Goal: Task Accomplishment & Management: Use online tool/utility

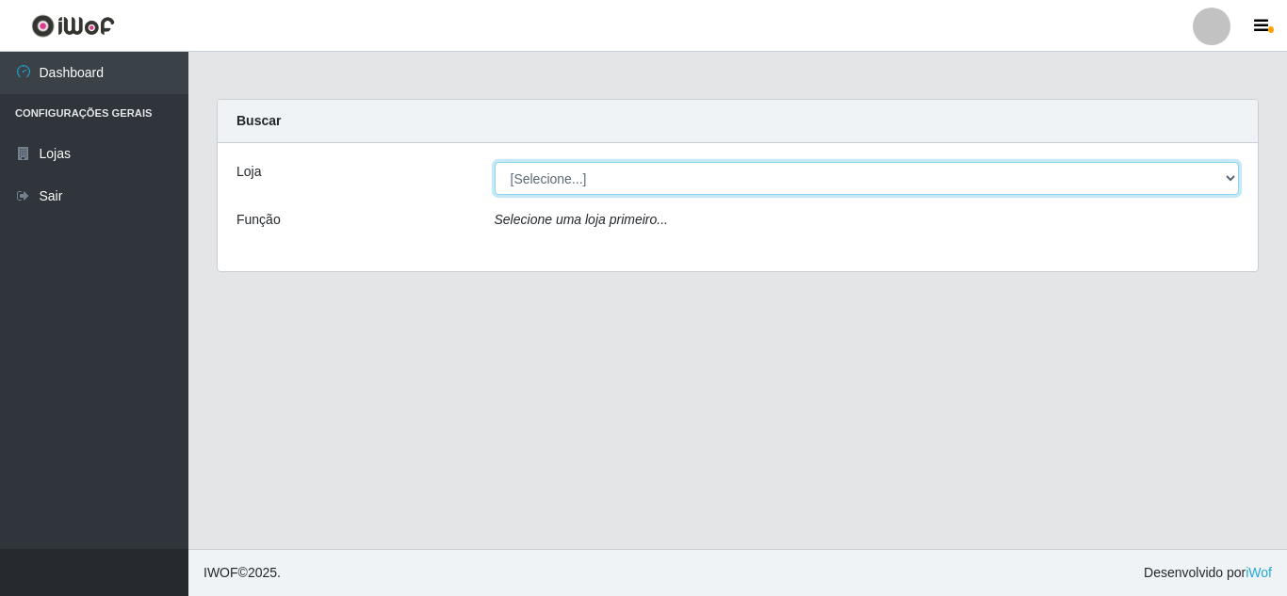
click at [1232, 174] on select "[Selecione...] Rede Compras Supermercados - LOJA 5" at bounding box center [867, 178] width 745 height 33
select select "397"
click at [495, 162] on select "[Selecione...] Rede Compras Supermercados - LOJA 5" at bounding box center [867, 178] width 745 height 33
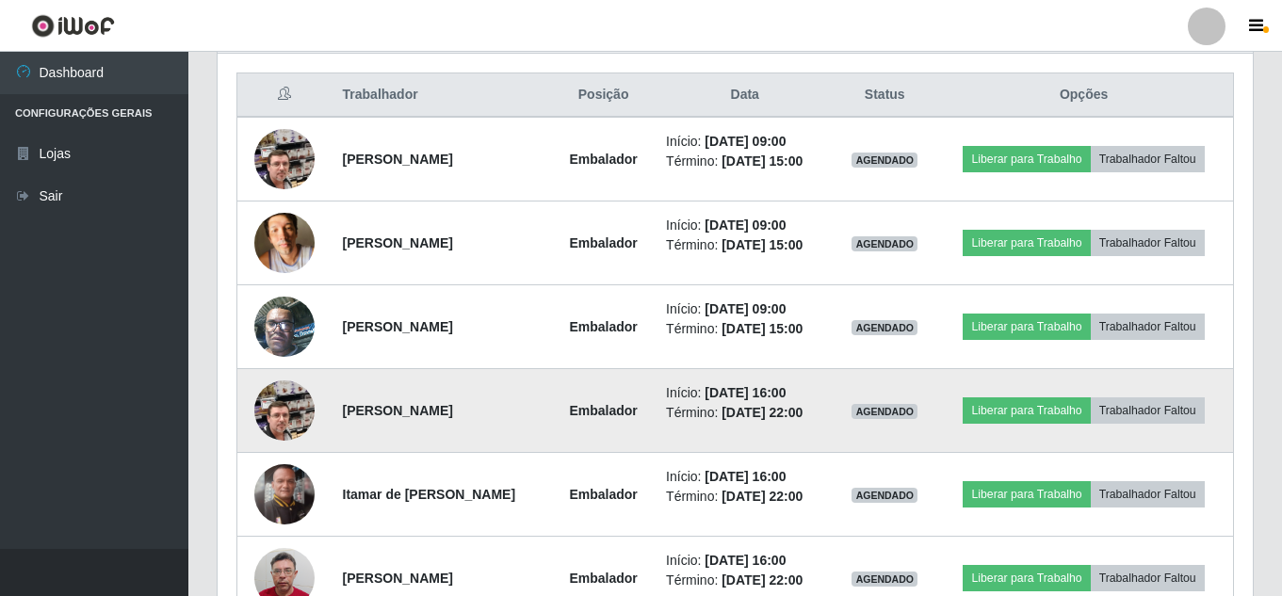
scroll to position [754, 0]
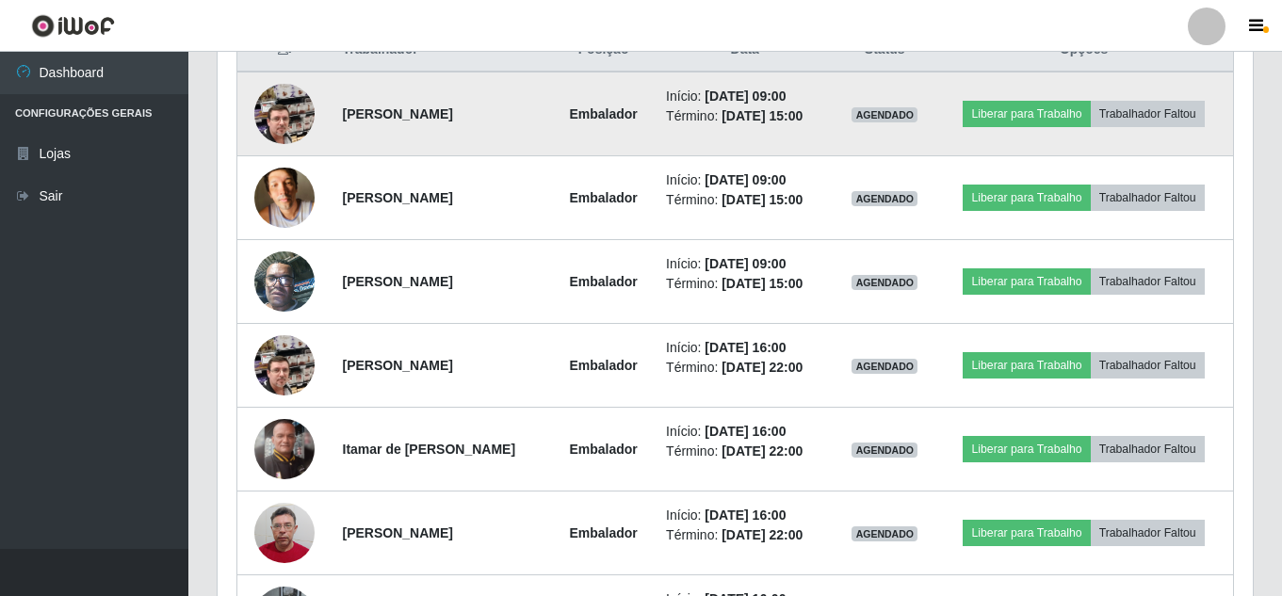
click at [286, 128] on img at bounding box center [284, 113] width 60 height 107
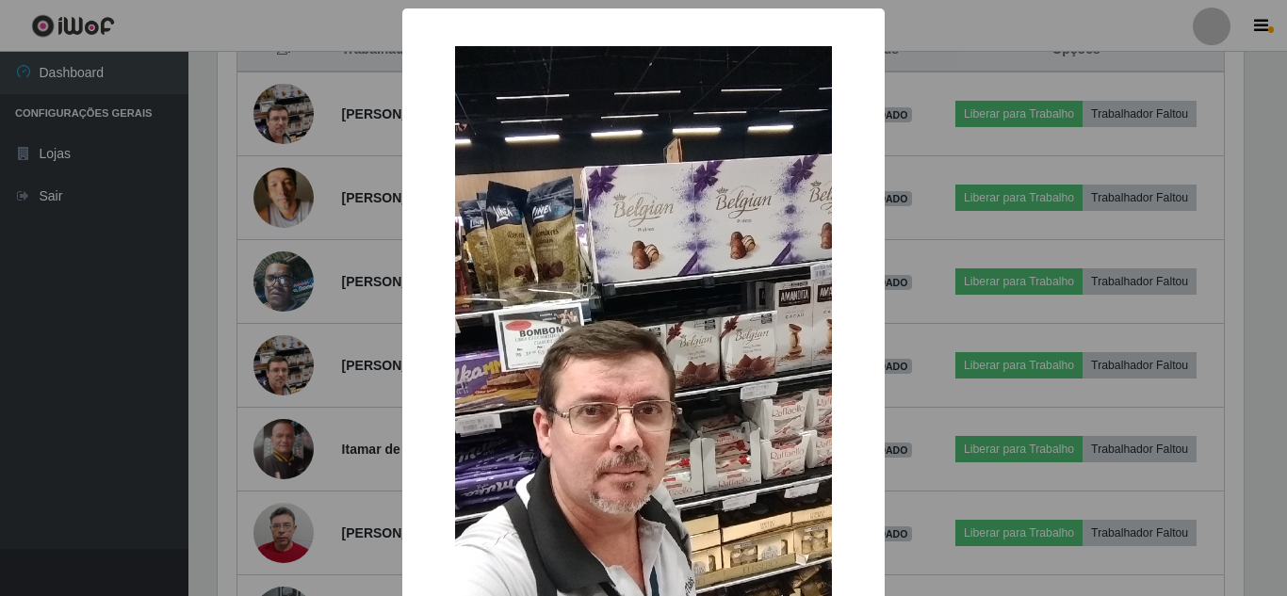
click at [315, 212] on div "× OK Cancel" at bounding box center [643, 298] width 1287 height 596
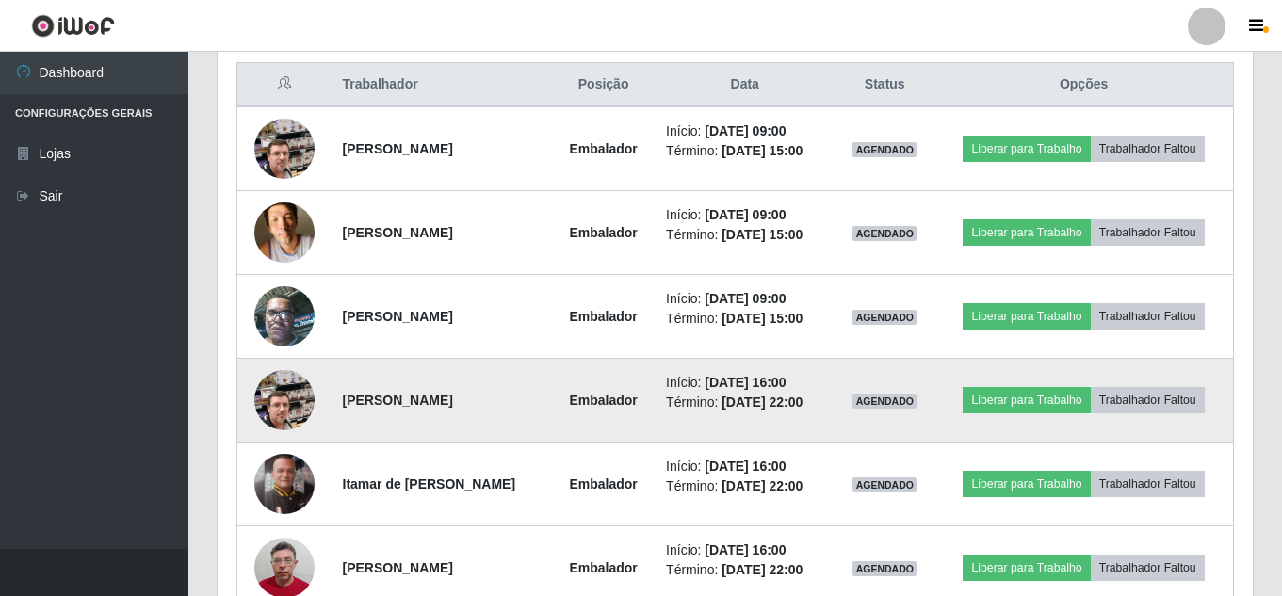
scroll to position [718, 0]
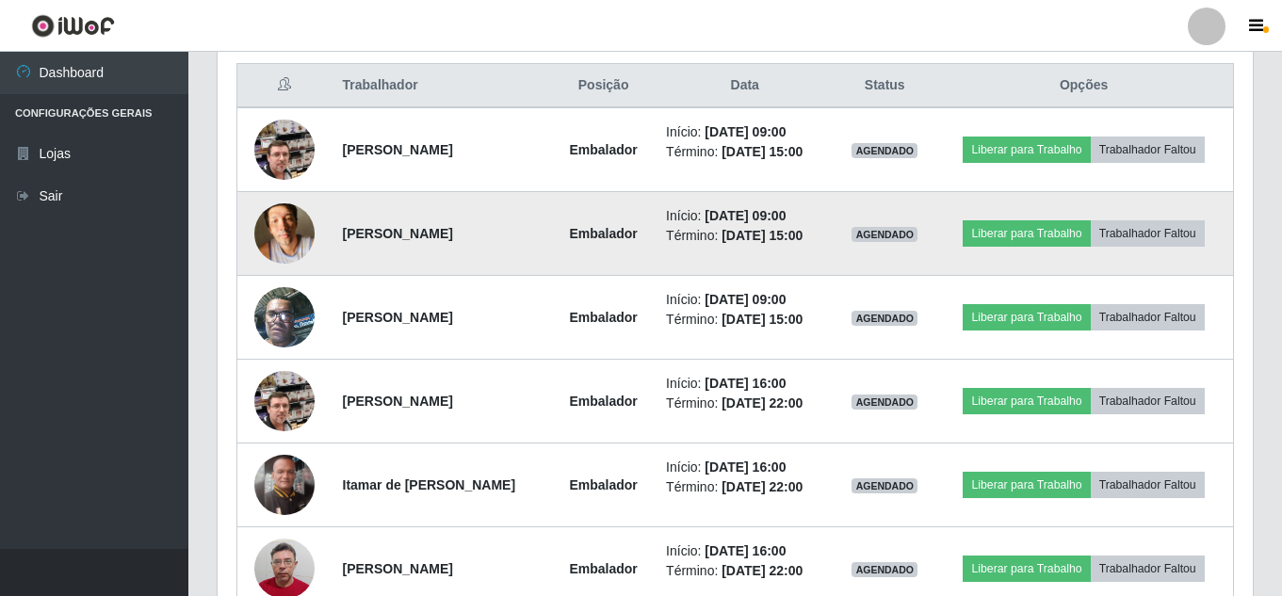
click at [293, 219] on img at bounding box center [284, 233] width 60 height 80
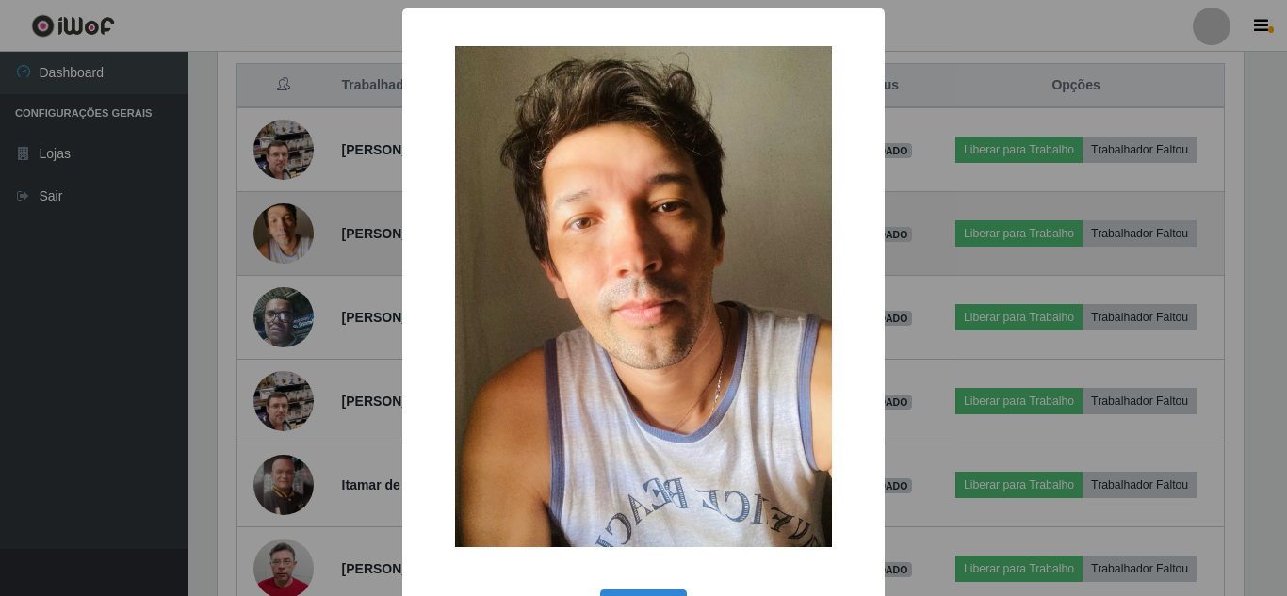
click at [293, 219] on div "× OK Cancel" at bounding box center [643, 298] width 1287 height 596
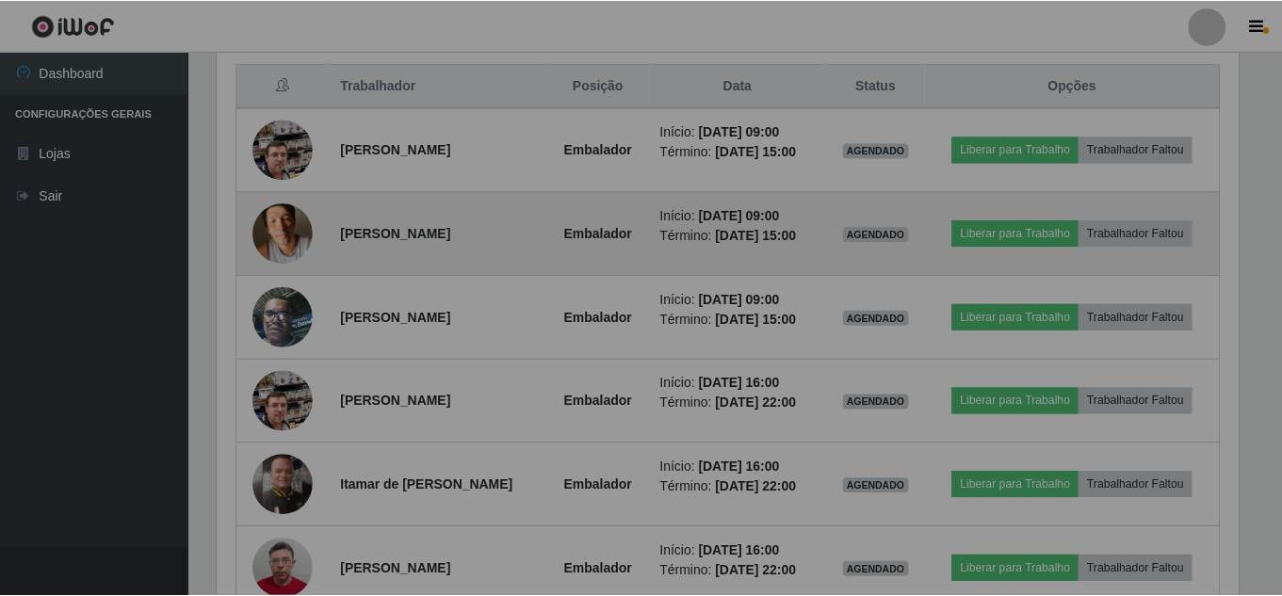
scroll to position [391, 1035]
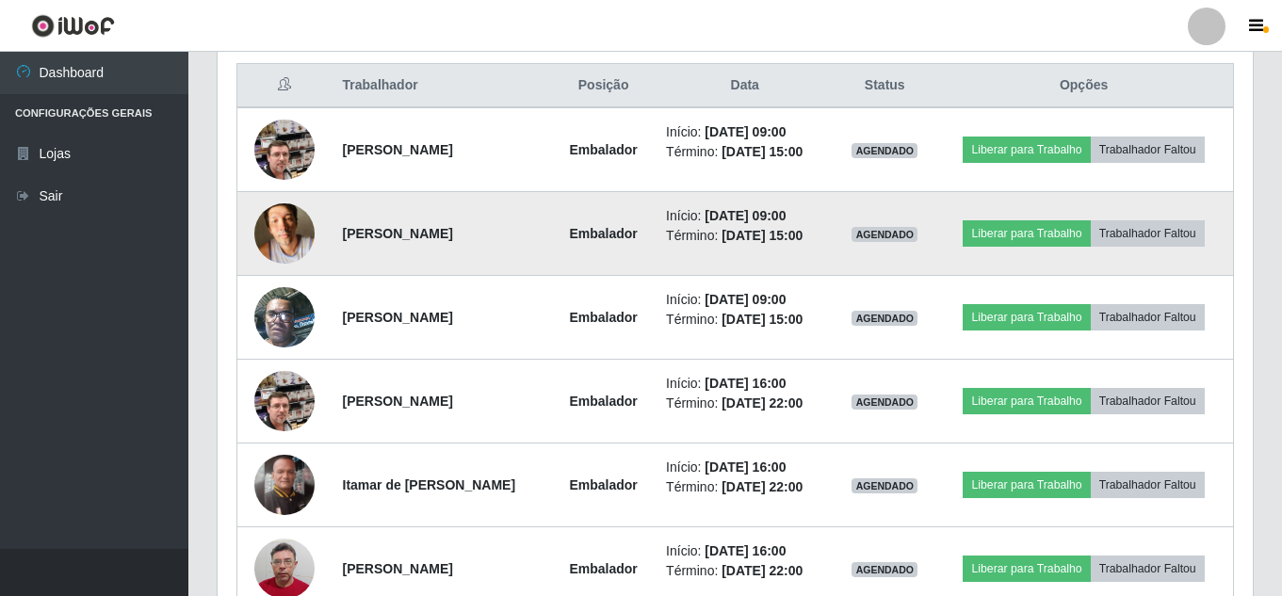
click at [293, 220] on img at bounding box center [284, 233] width 60 height 80
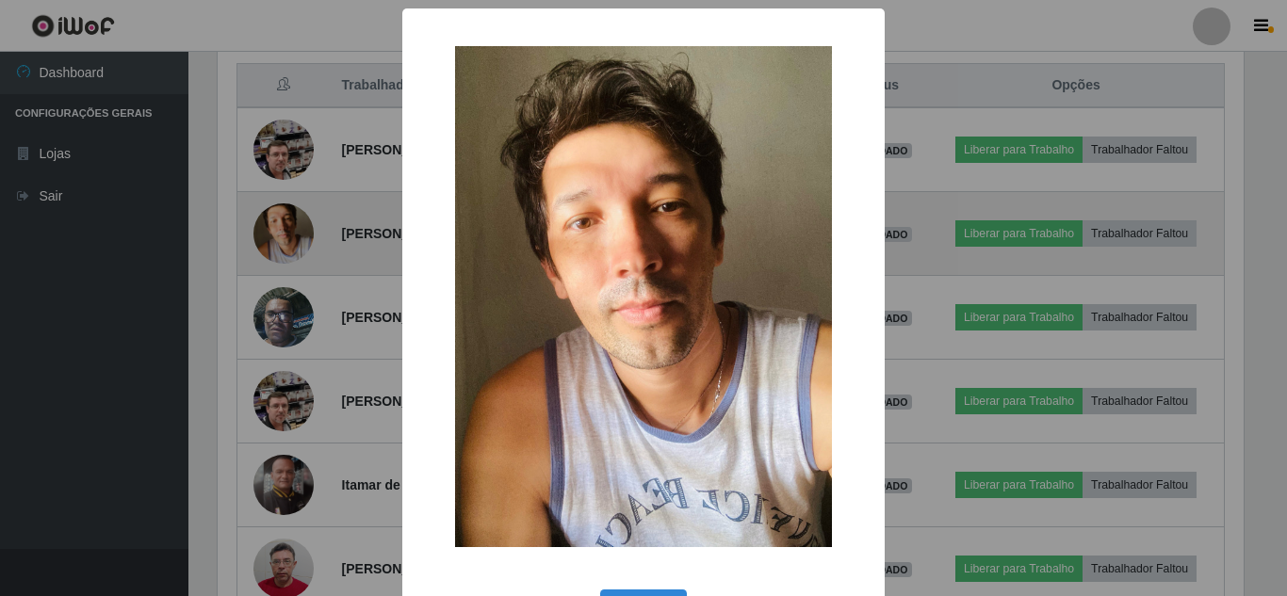
click at [293, 220] on div "× OK Cancel" at bounding box center [643, 298] width 1287 height 596
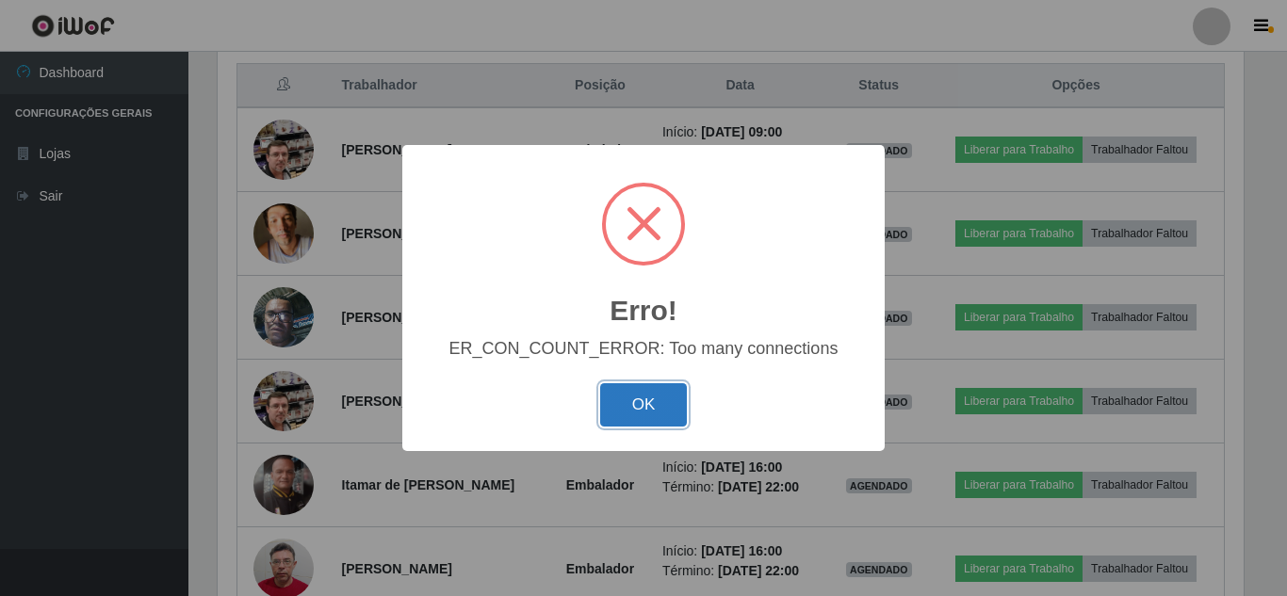
click at [668, 417] on button "OK" at bounding box center [644, 405] width 88 height 44
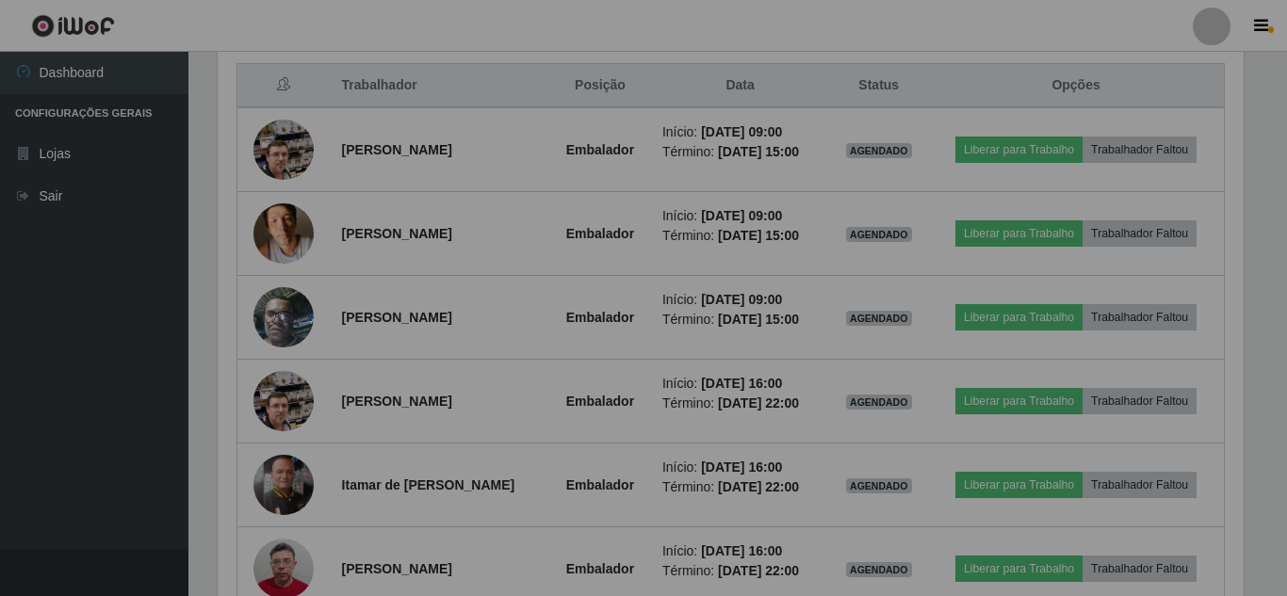
scroll to position [391, 1035]
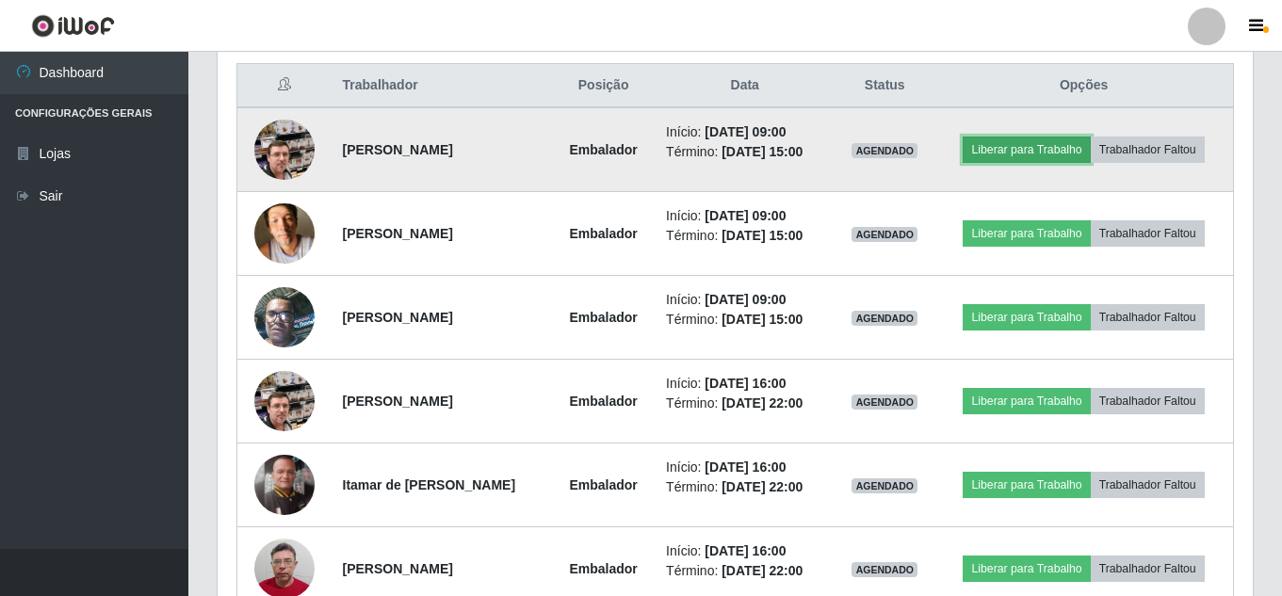
click at [1015, 155] on button "Liberar para Trabalho" at bounding box center [1026, 150] width 127 height 26
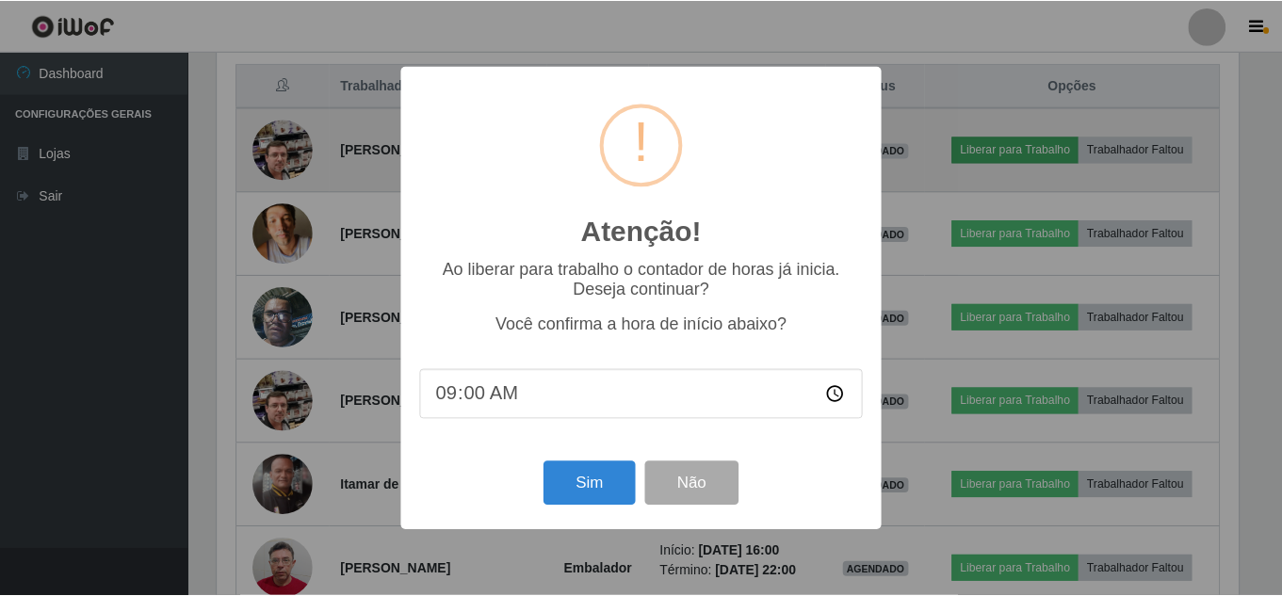
scroll to position [391, 1026]
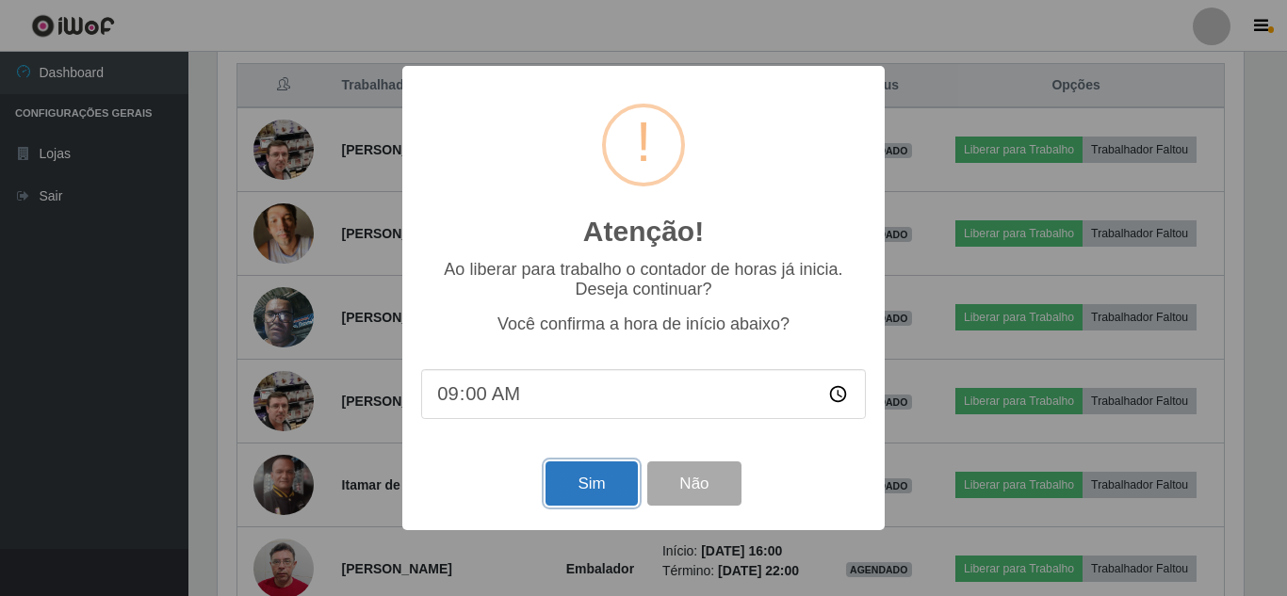
click at [598, 481] on button "Sim" at bounding box center [591, 484] width 91 height 44
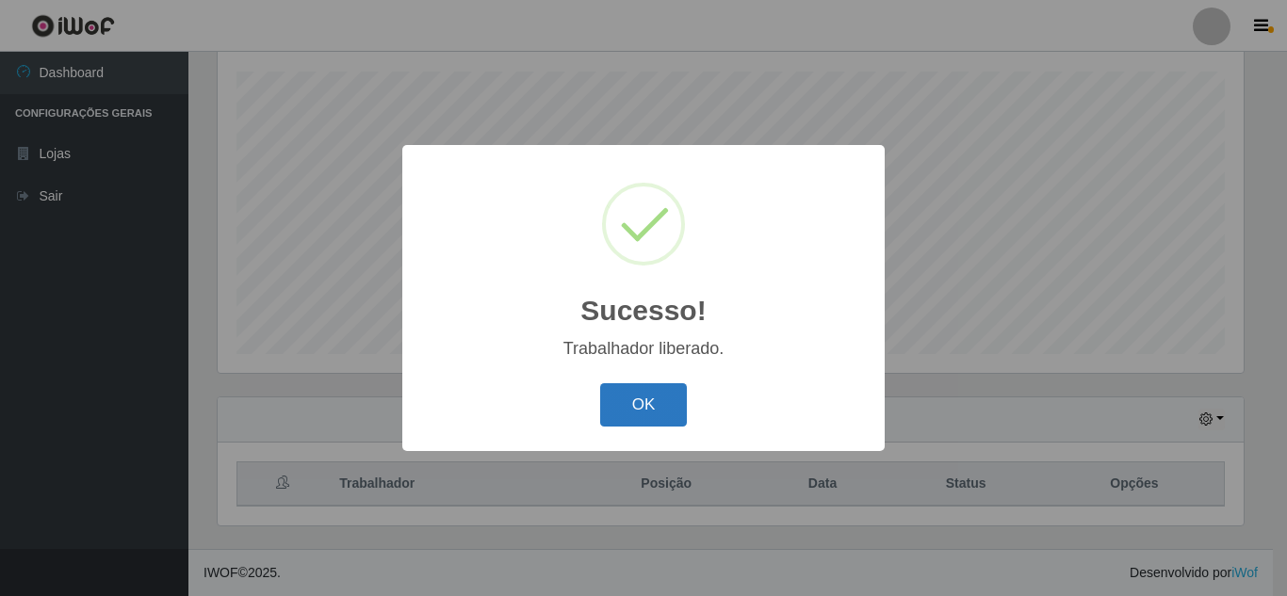
click at [628, 413] on button "OK" at bounding box center [644, 405] width 88 height 44
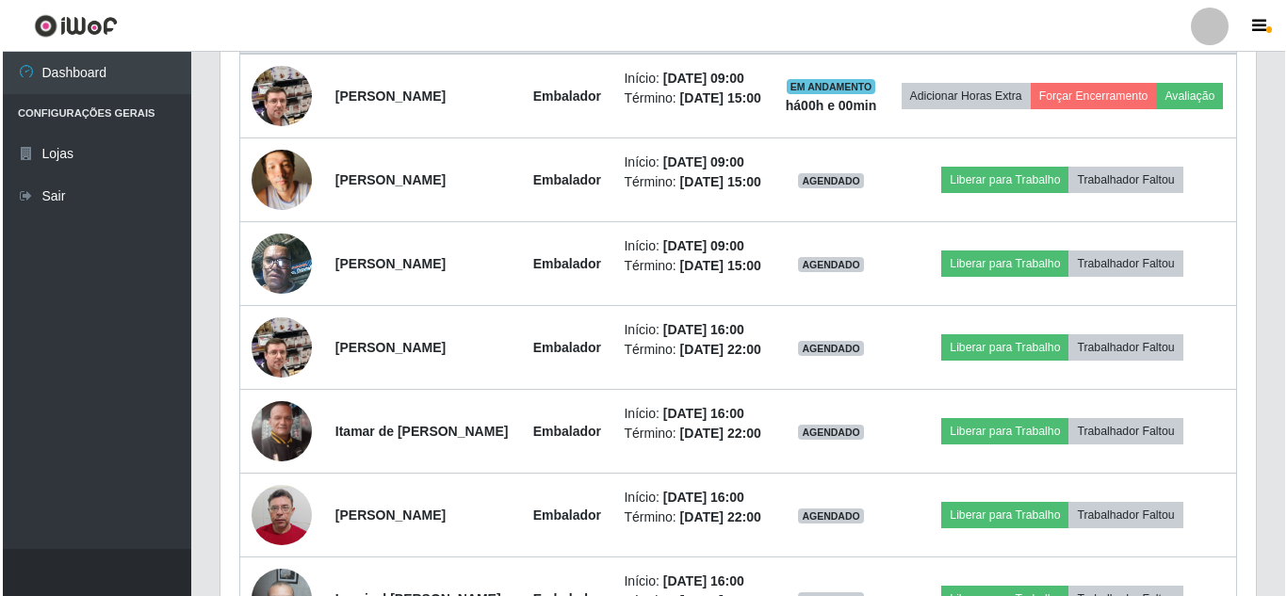
scroll to position [790, 0]
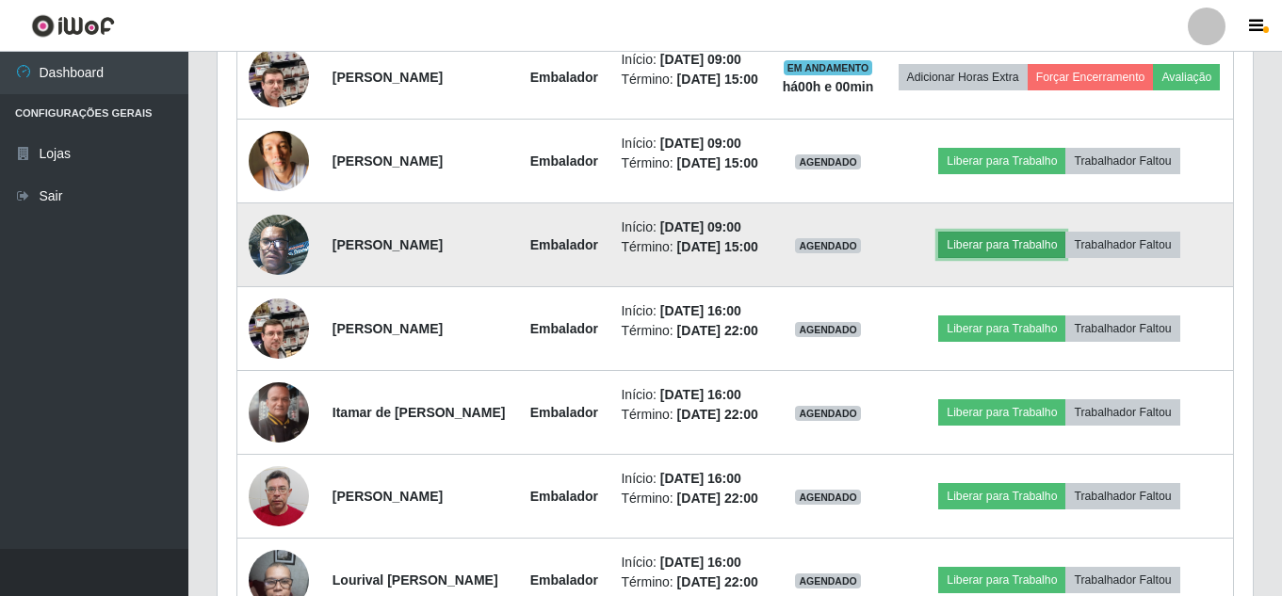
click at [1043, 258] on button "Liberar para Trabalho" at bounding box center [1001, 245] width 127 height 26
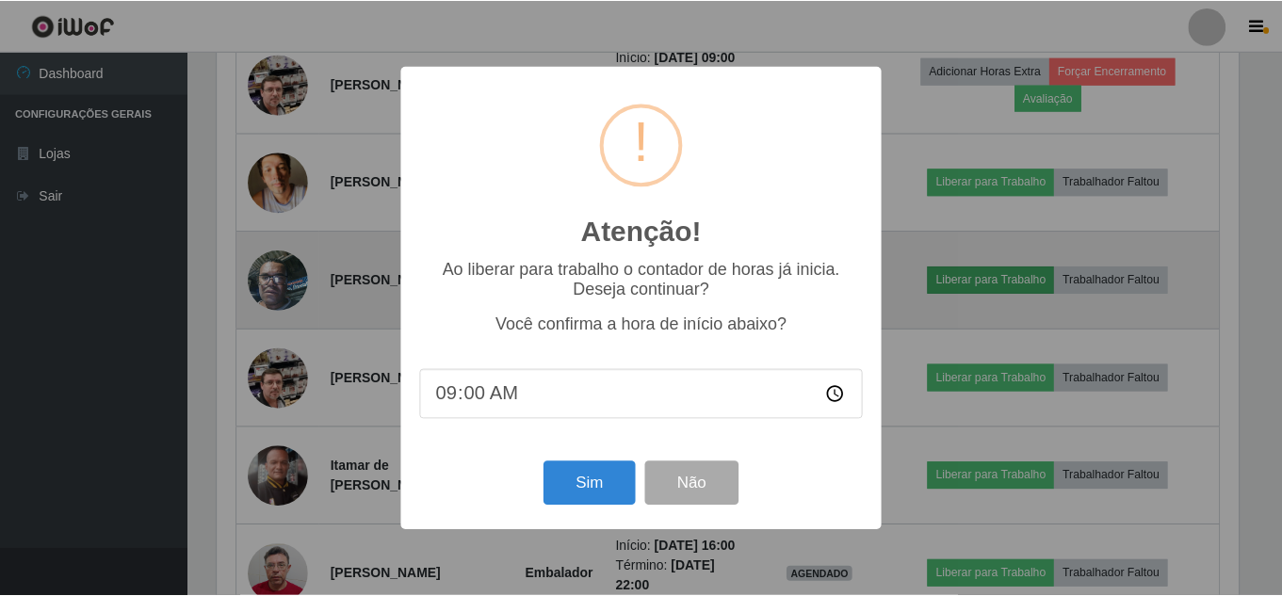
scroll to position [391, 1026]
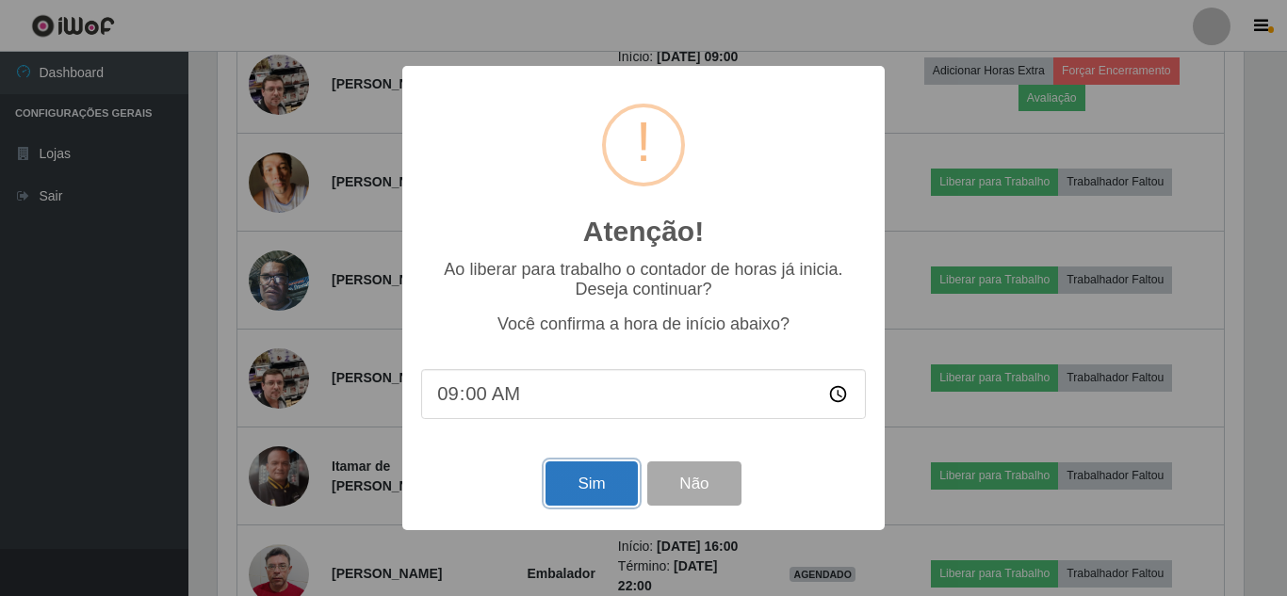
click at [605, 497] on button "Sim" at bounding box center [591, 484] width 91 height 44
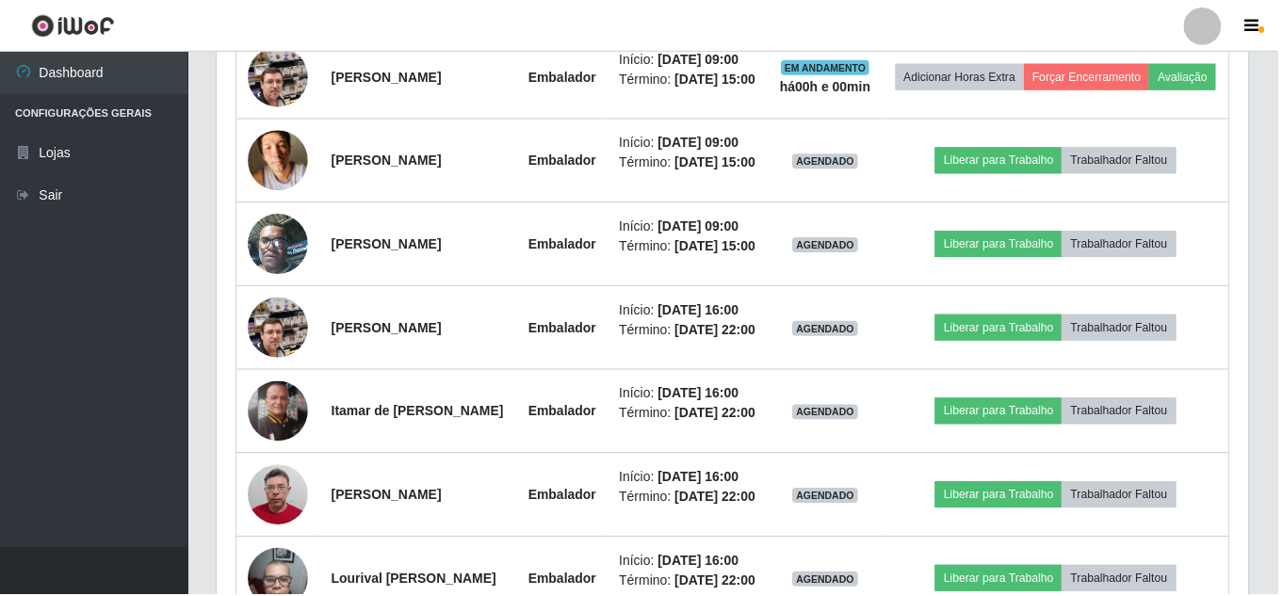
scroll to position [319, 0]
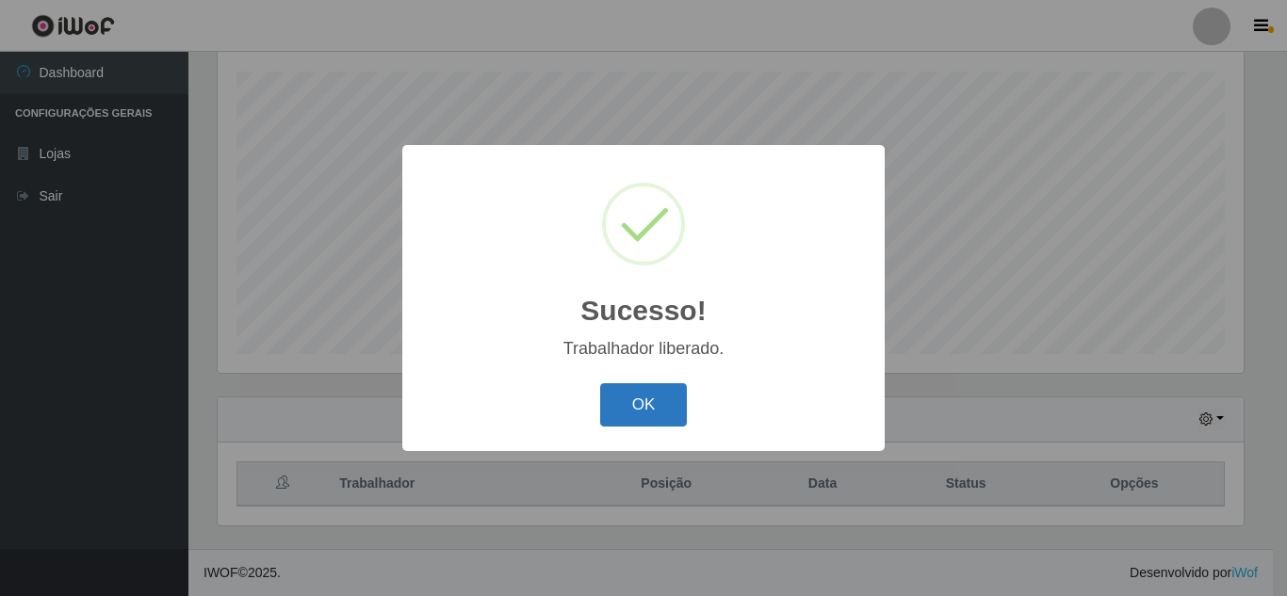
click at [663, 397] on button "OK" at bounding box center [644, 405] width 88 height 44
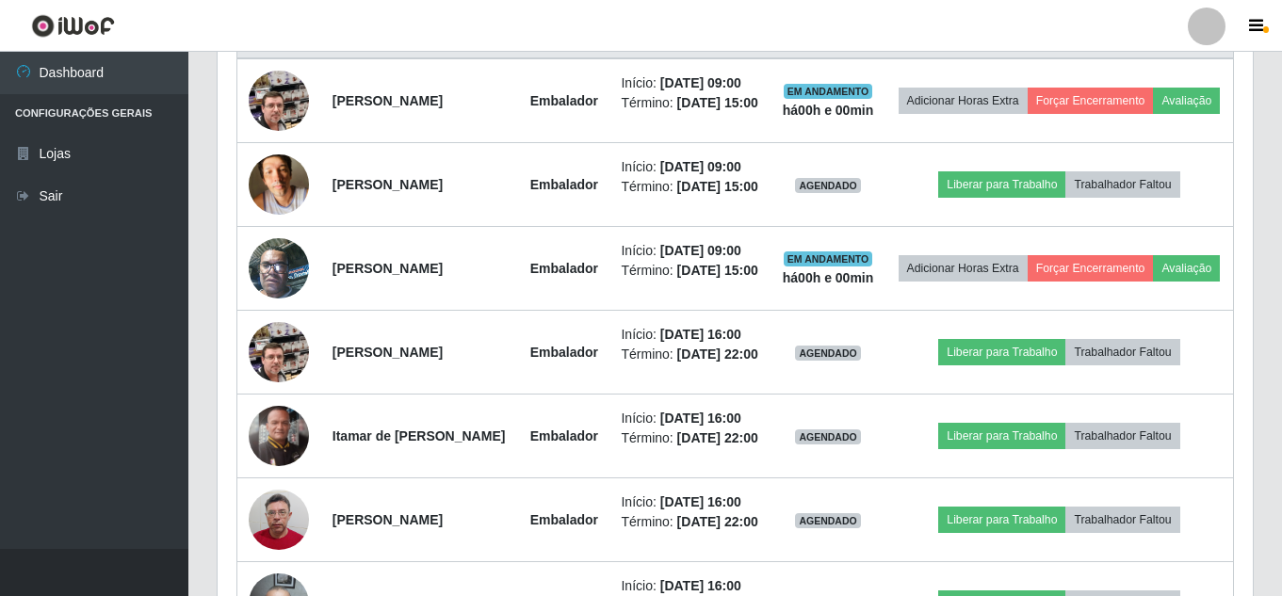
scroll to position [673, 0]
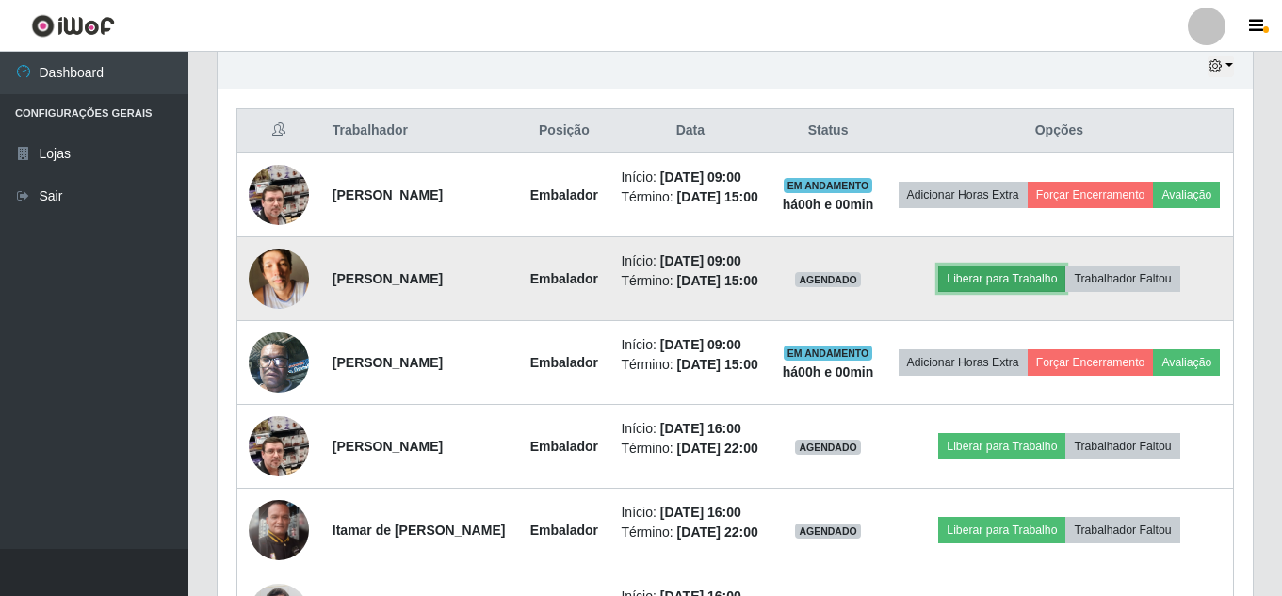
click at [1015, 292] on button "Liberar para Trabalho" at bounding box center [1001, 279] width 127 height 26
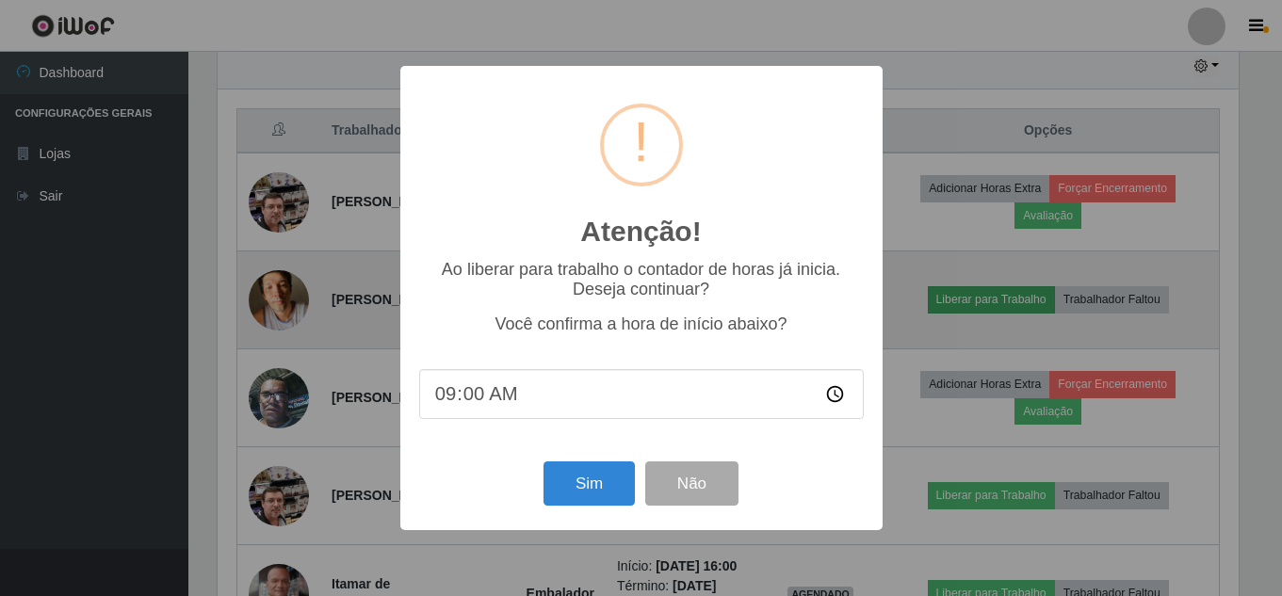
scroll to position [391, 1026]
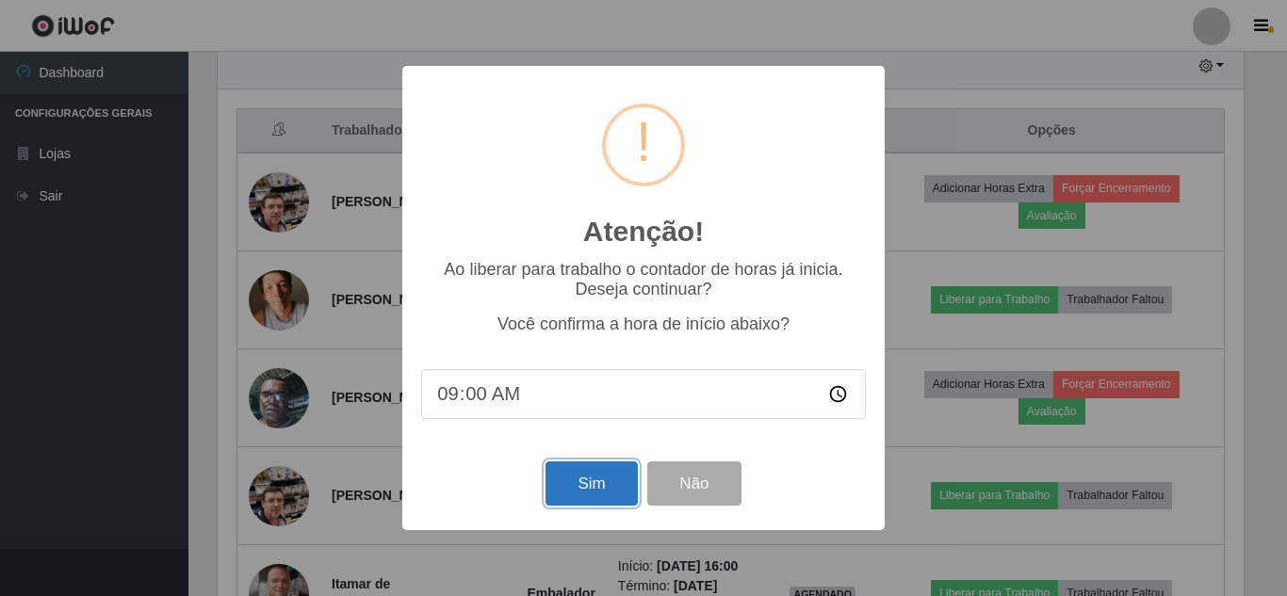
click at [585, 490] on button "Sim" at bounding box center [591, 484] width 91 height 44
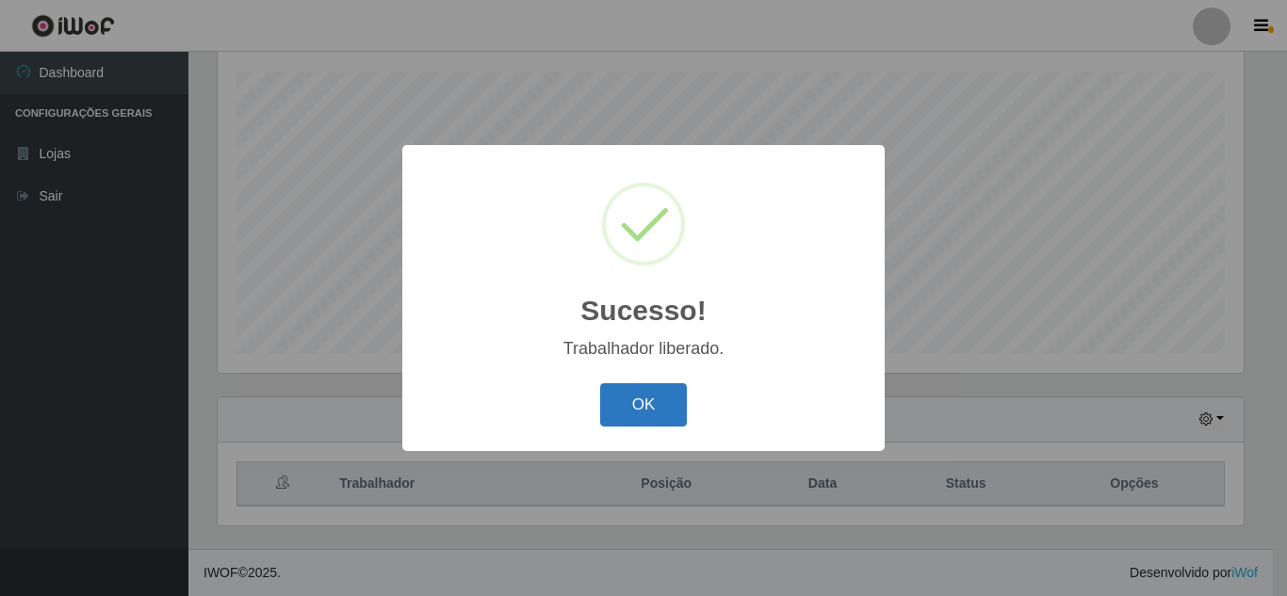
click at [660, 393] on button "OK" at bounding box center [644, 405] width 88 height 44
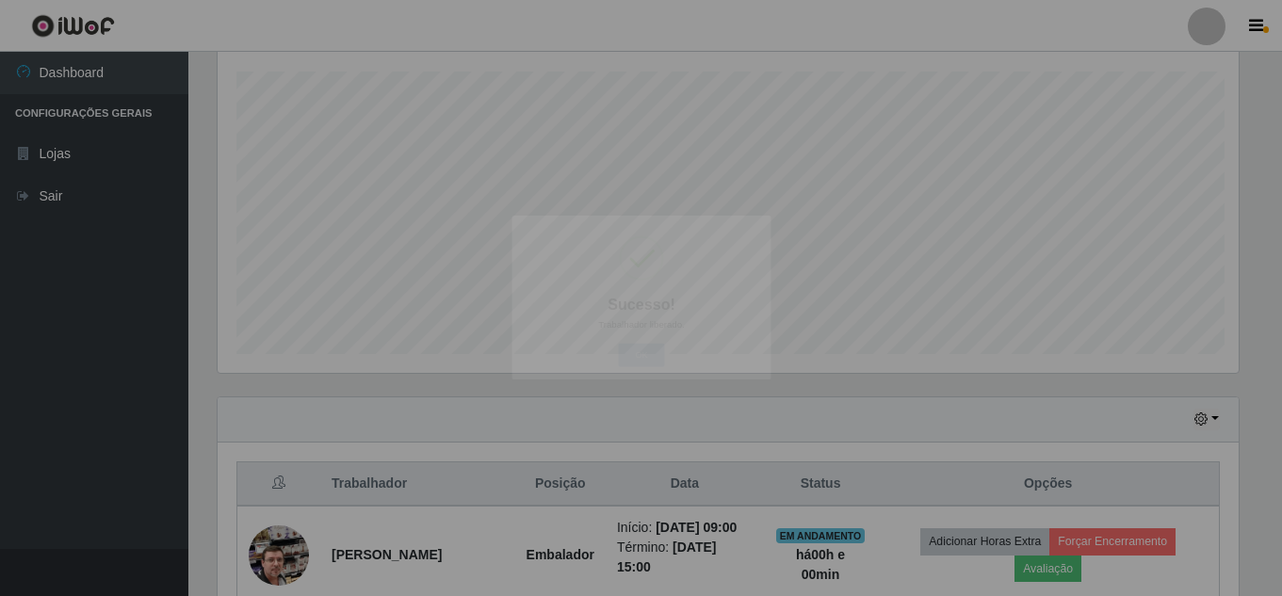
scroll to position [391, 1035]
